Goal: Task Accomplishment & Management: Use online tool/utility

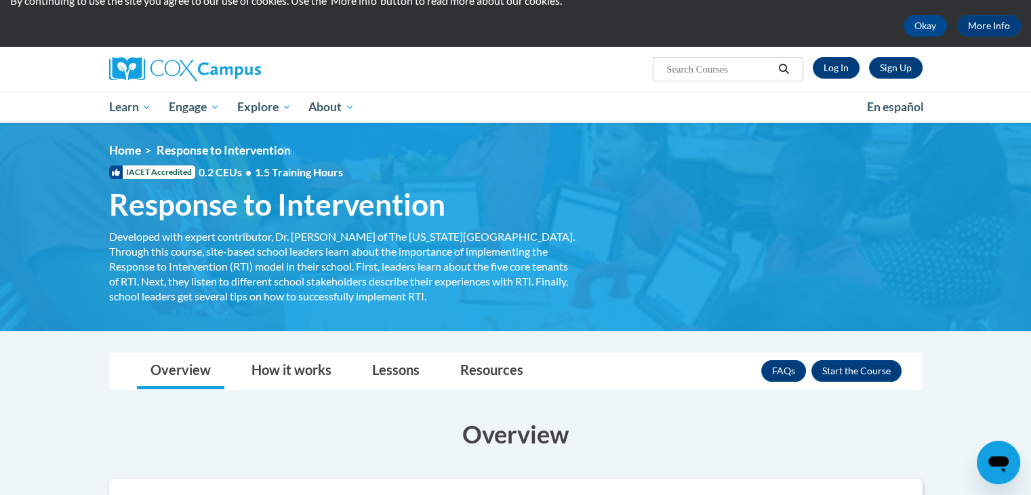
scroll to position [54, 0]
click at [843, 68] on link "Log In" at bounding box center [836, 68] width 47 height 22
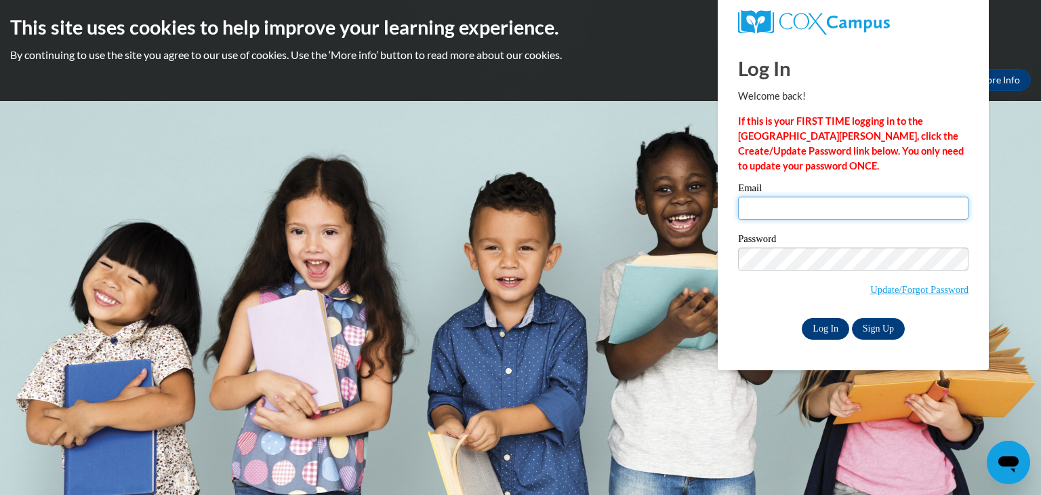
type input "lelaga2901@ung.edu"
click at [827, 334] on input "Log In" at bounding box center [825, 329] width 47 height 22
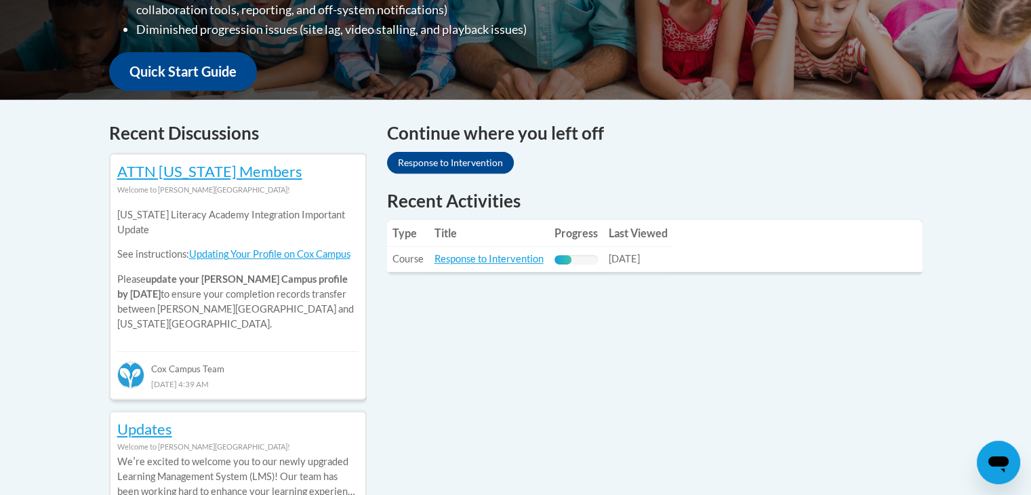
scroll to position [485, 0]
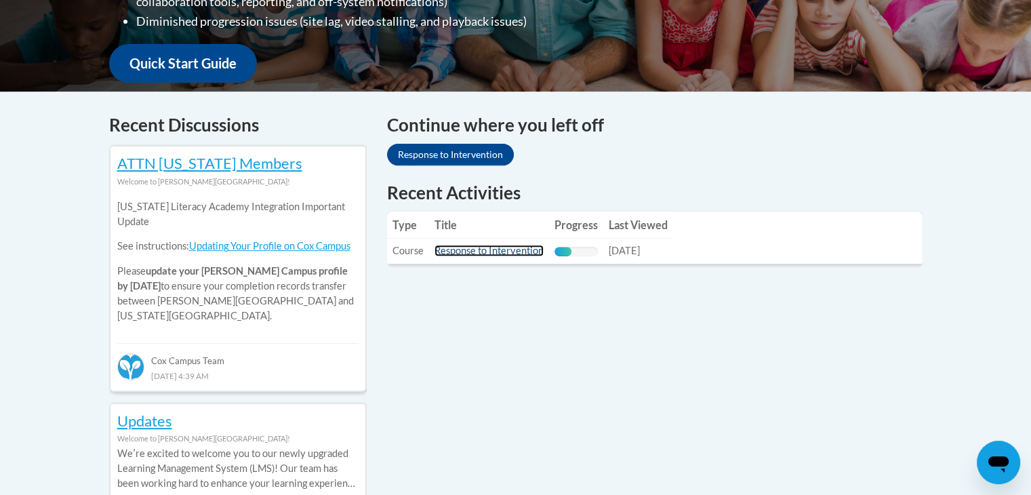
click at [477, 254] on link "Response to Intervention" at bounding box center [489, 251] width 109 height 12
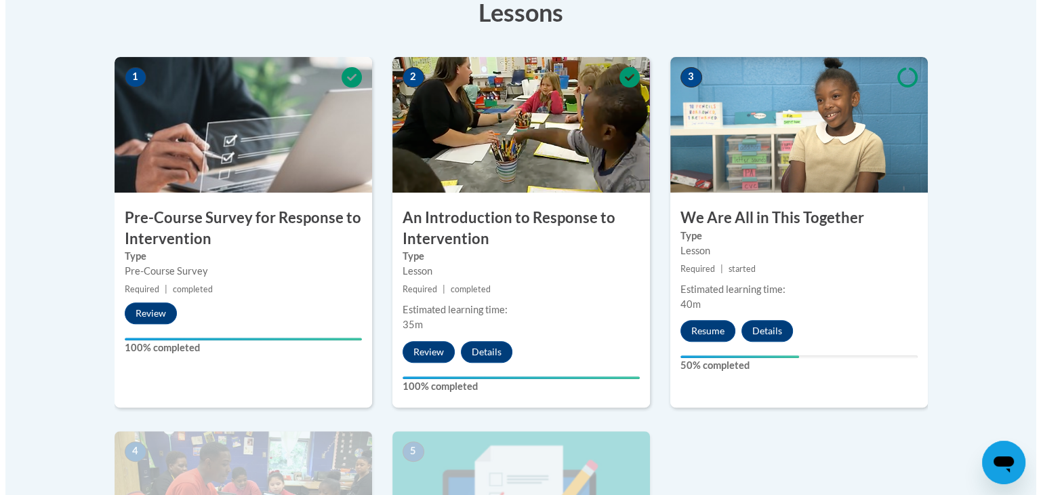
scroll to position [399, 0]
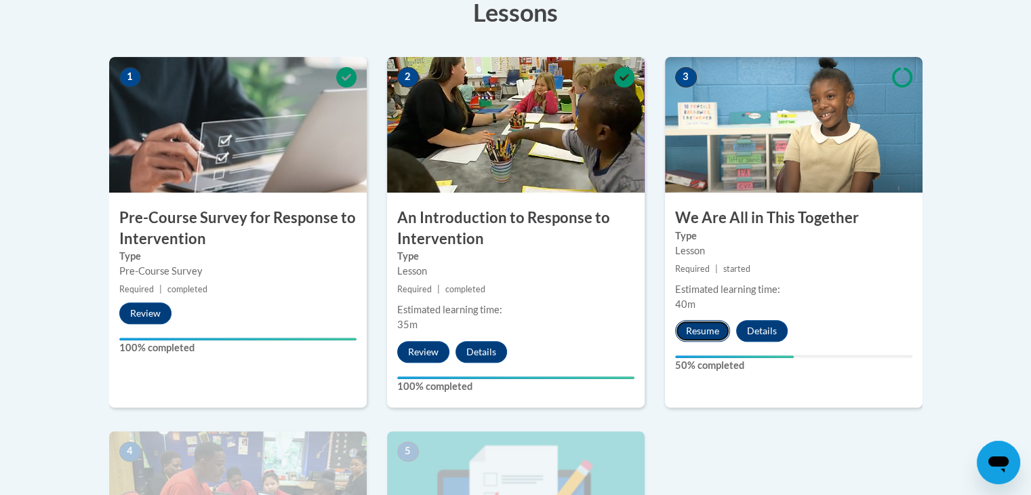
click at [686, 336] on button "Resume" at bounding box center [702, 331] width 55 height 22
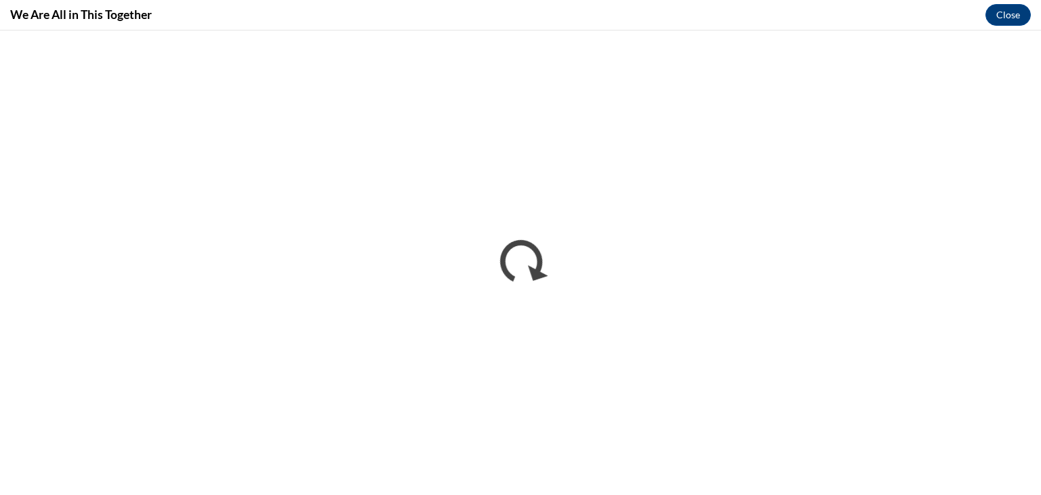
scroll to position [0, 0]
